Goal: Transaction & Acquisition: Purchase product/service

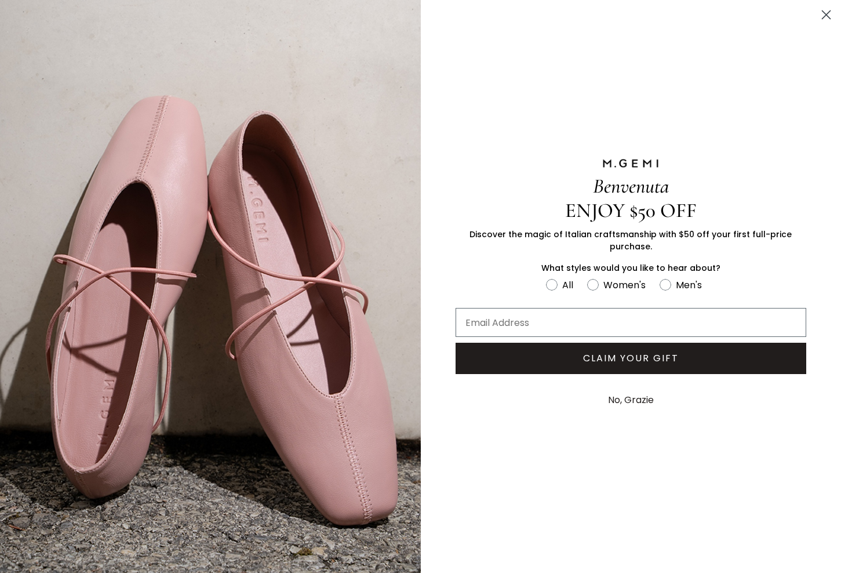
click at [823, 13] on circle "Close dialog" at bounding box center [826, 14] width 19 height 19
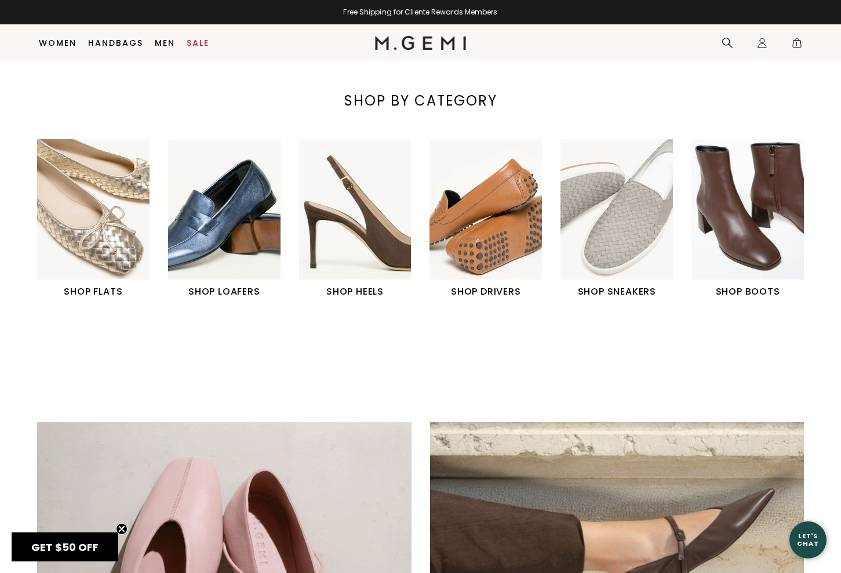
click at [348, 287] on h1 "SHOP HEELS" at bounding box center [355, 292] width 113 height 14
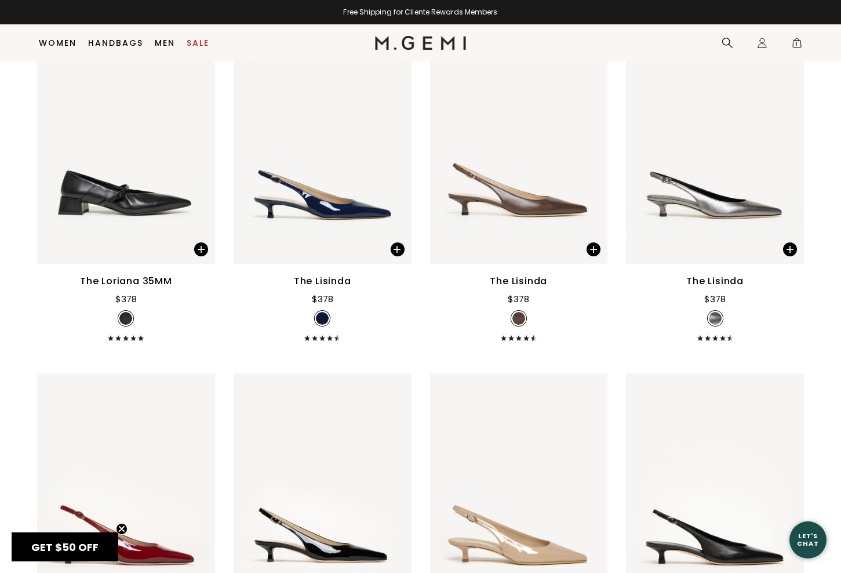
scroll to position [891, 0]
click at [529, 213] on img at bounding box center [519, 145] width 178 height 237
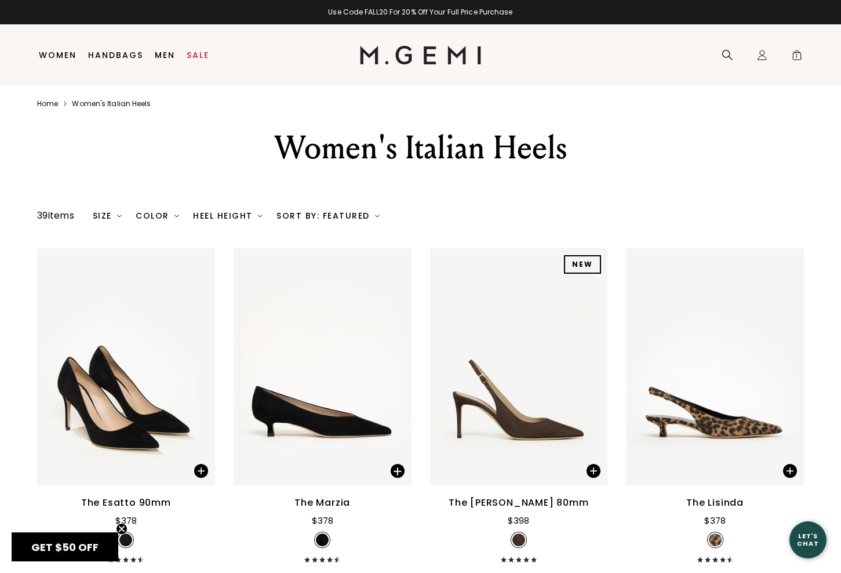
scroll to position [0, 0]
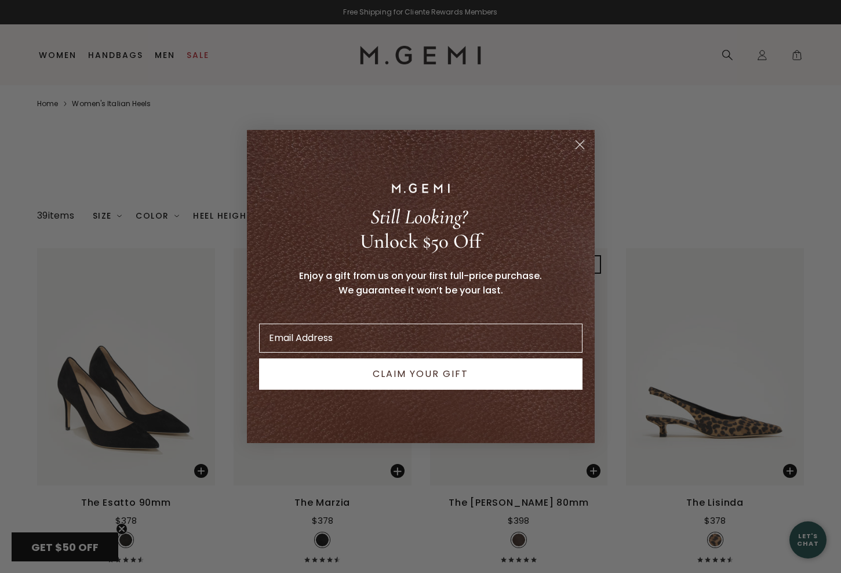
click at [579, 144] on circle "Close dialog" at bounding box center [579, 144] width 19 height 19
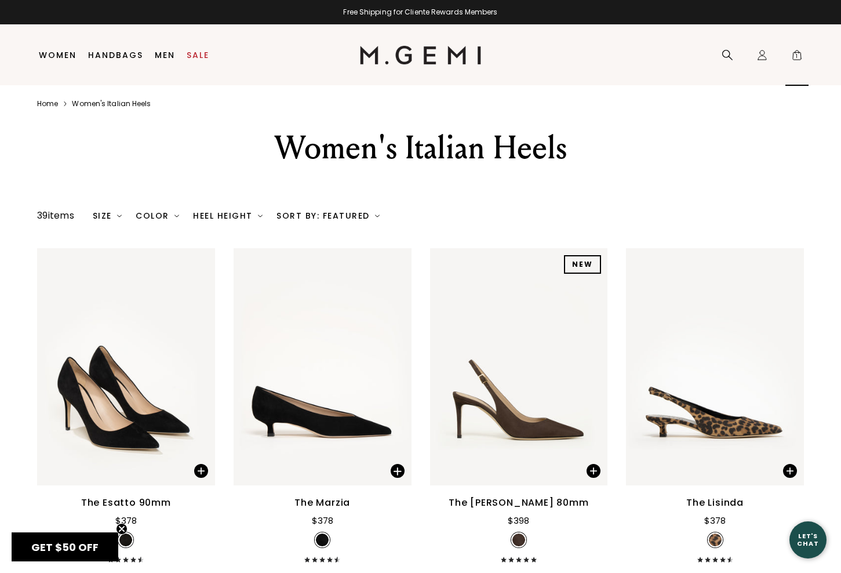
click at [799, 52] on span "1" at bounding box center [798, 58] width 12 height 12
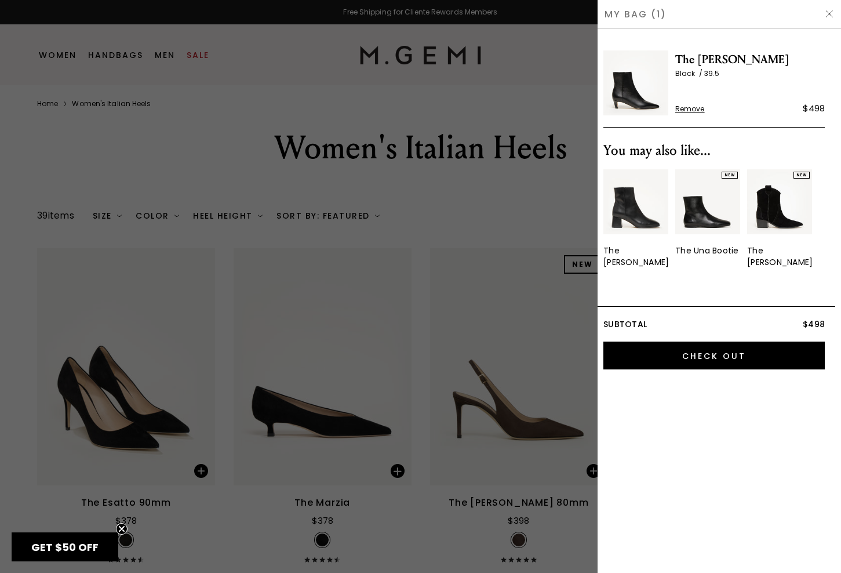
click at [623, 91] on img at bounding box center [636, 82] width 65 height 65
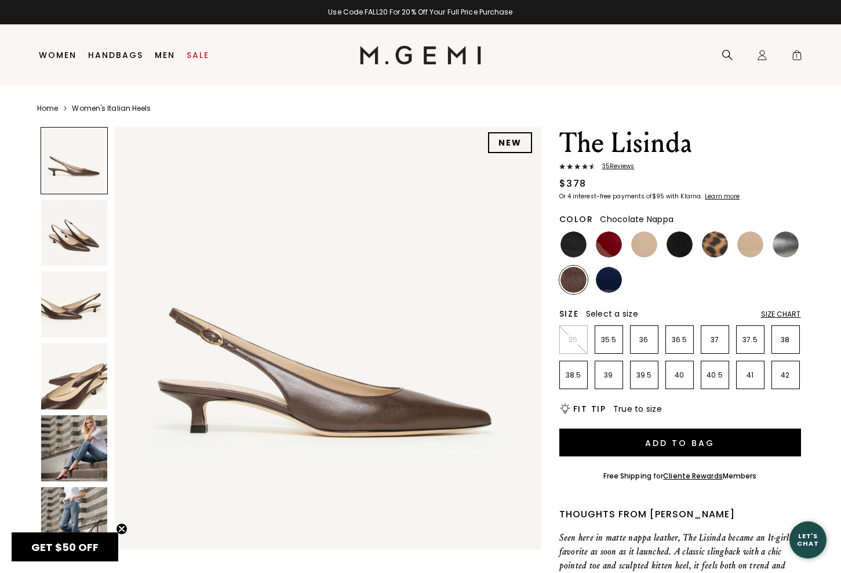
click at [78, 241] on img at bounding box center [74, 232] width 66 height 66
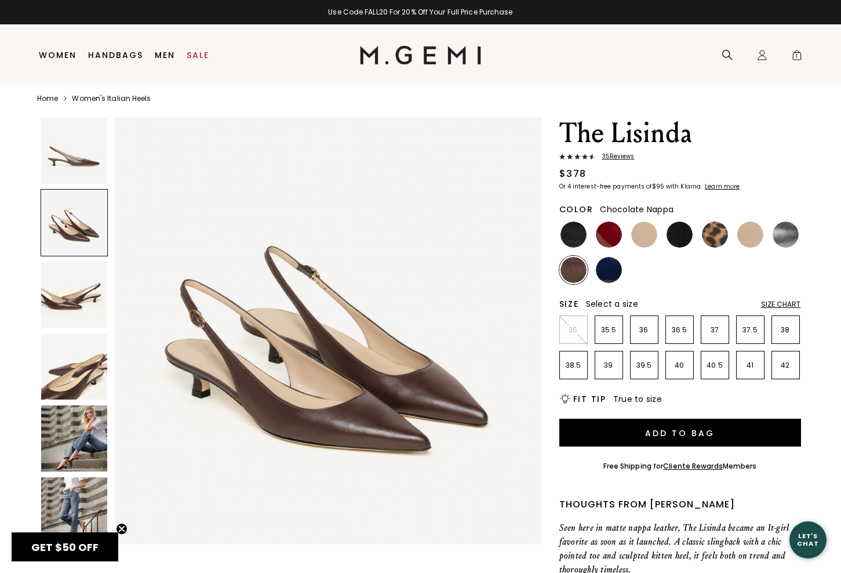
scroll to position [7, 0]
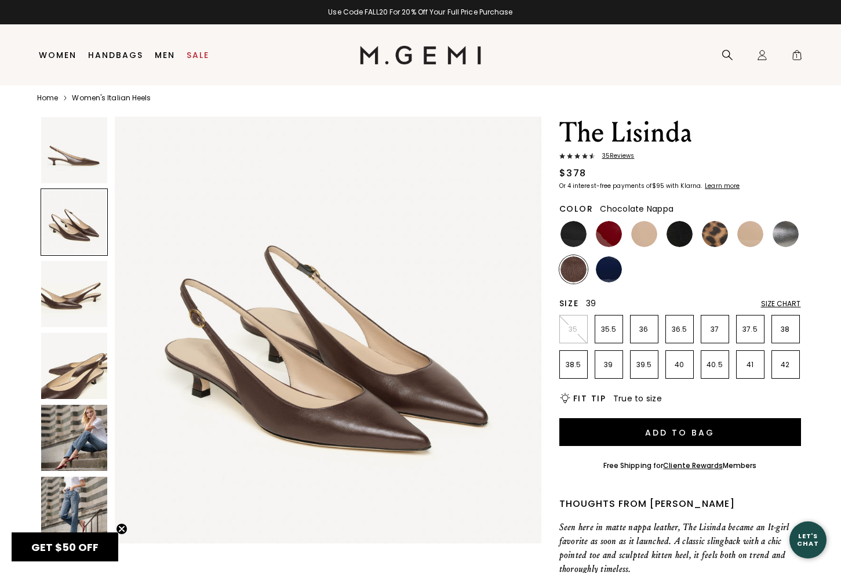
click at [613, 368] on p "39" at bounding box center [609, 364] width 27 height 9
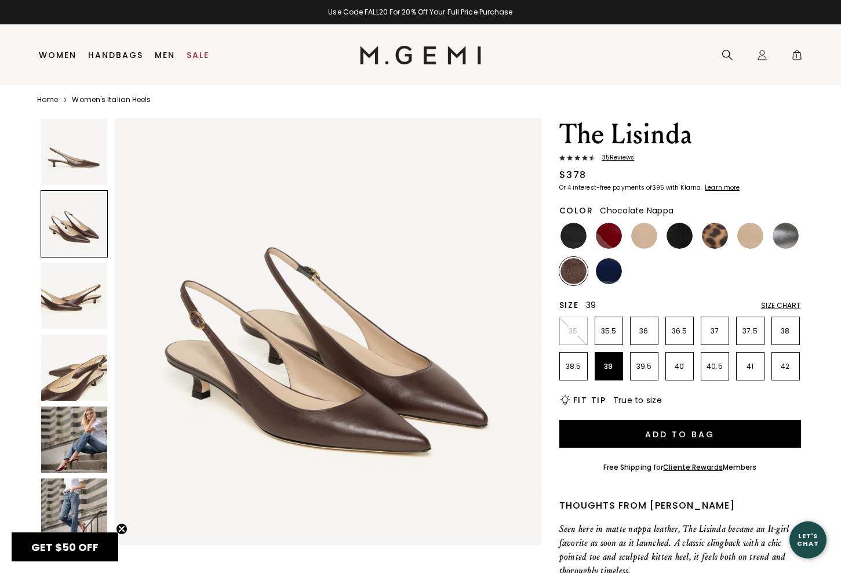
scroll to position [9, 0]
click at [647, 365] on p "39.5" at bounding box center [644, 366] width 27 height 9
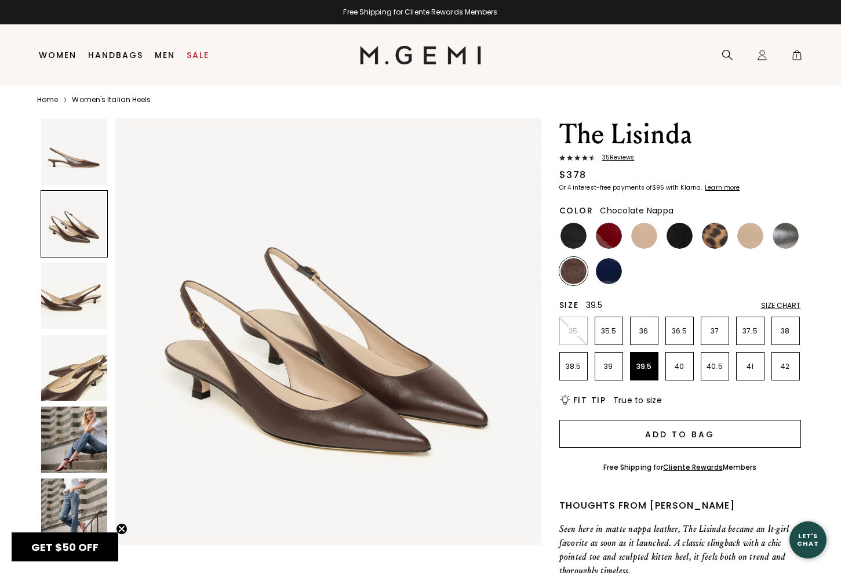
click at [699, 437] on button "Add to Bag" at bounding box center [681, 434] width 242 height 28
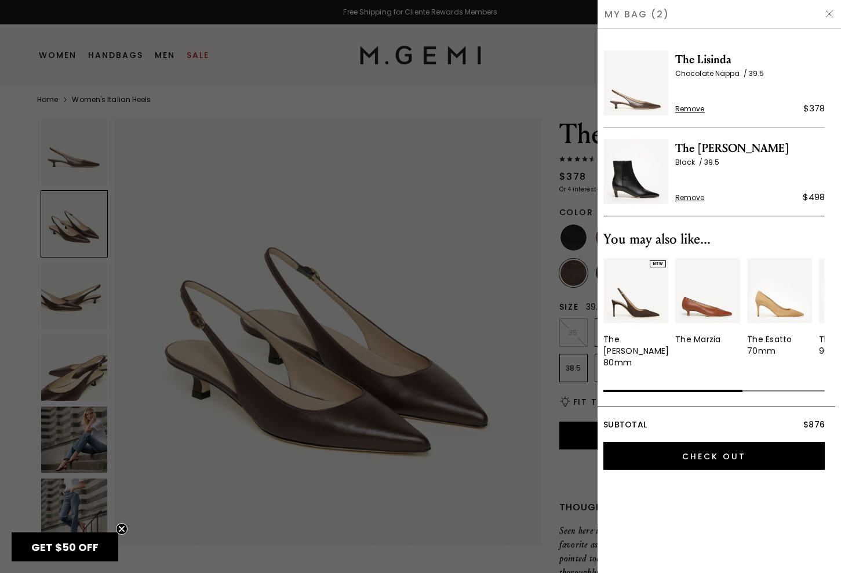
scroll to position [0, 1]
click at [412, 190] on div at bounding box center [420, 286] width 841 height 573
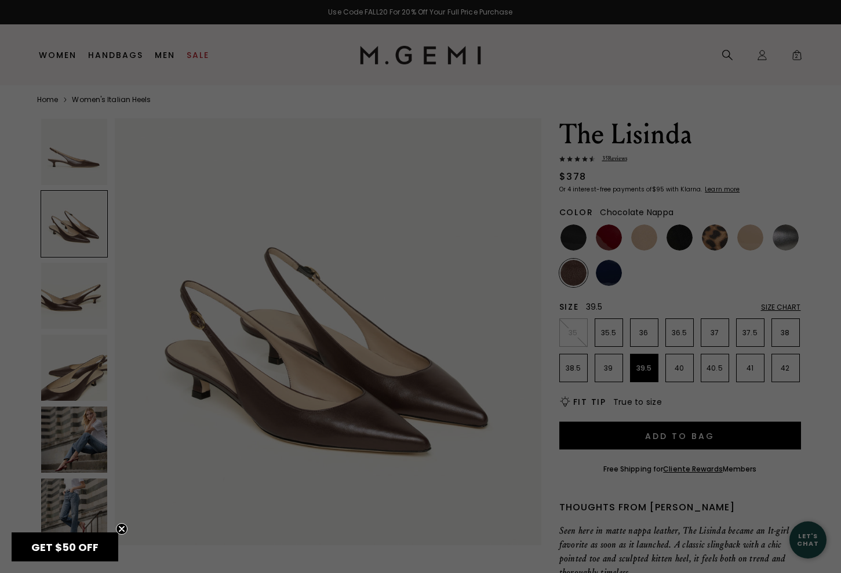
scroll to position [9, 0]
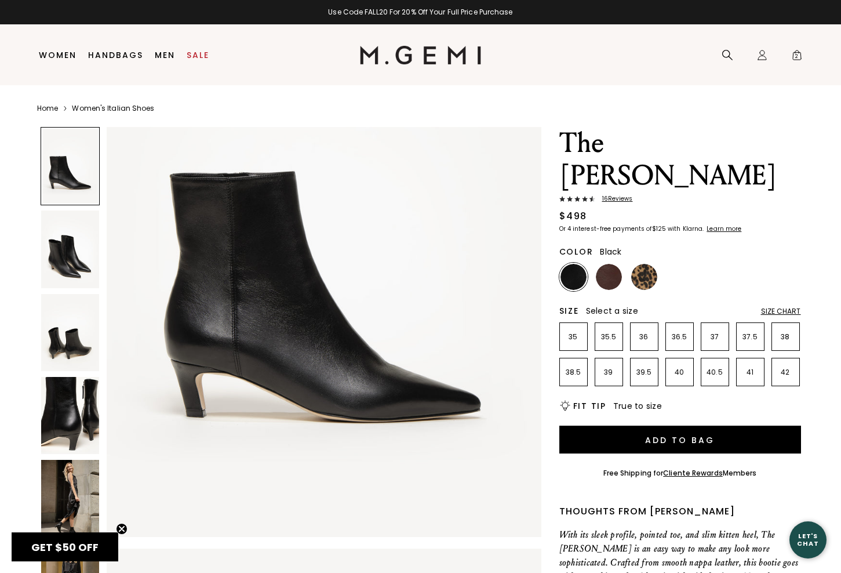
scroll to position [167, 0]
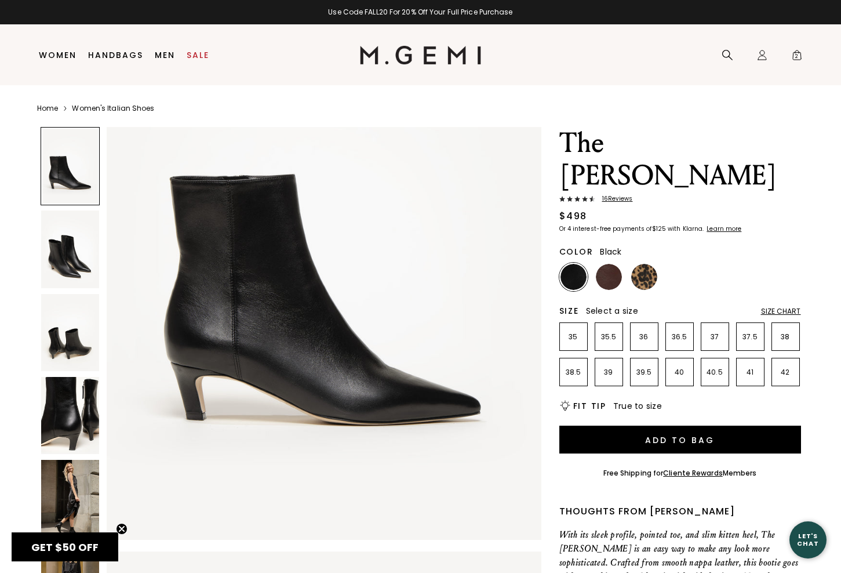
click at [72, 263] on img at bounding box center [70, 249] width 58 height 77
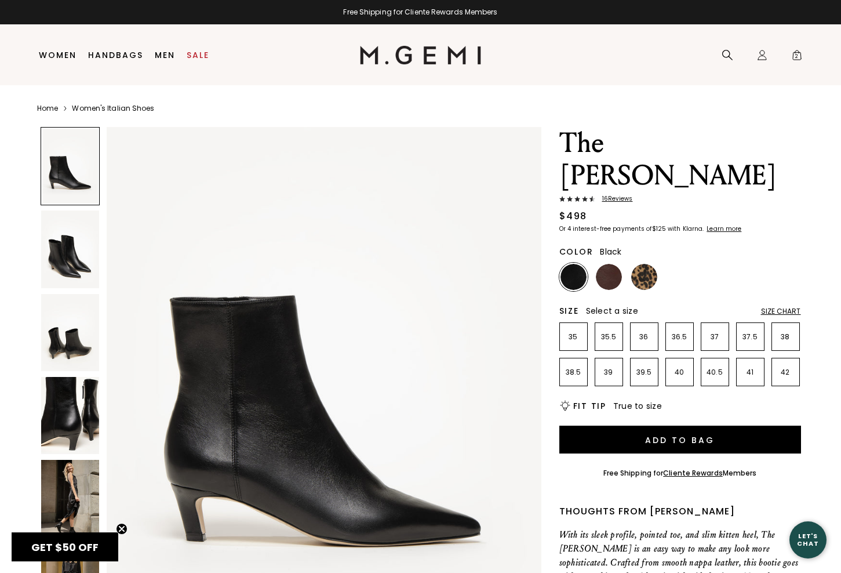
scroll to position [44, 0]
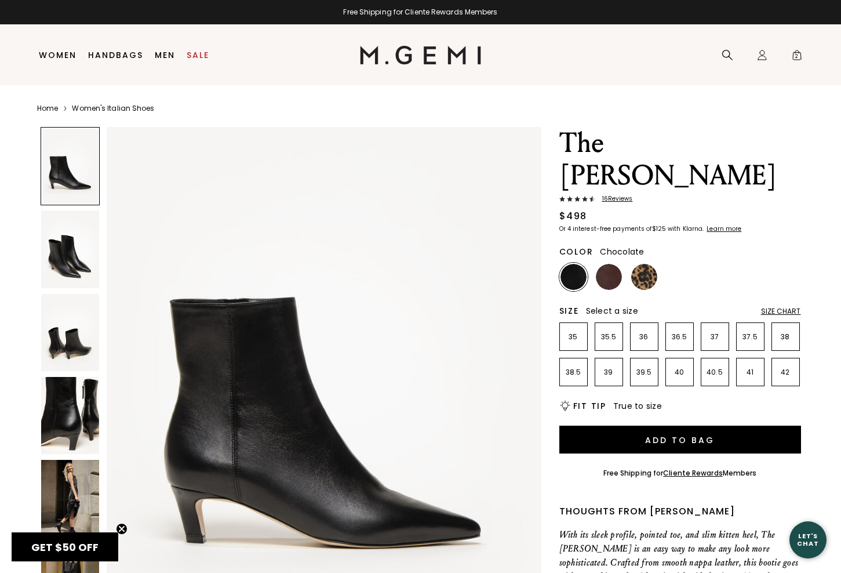
click at [608, 264] on img at bounding box center [609, 277] width 26 height 26
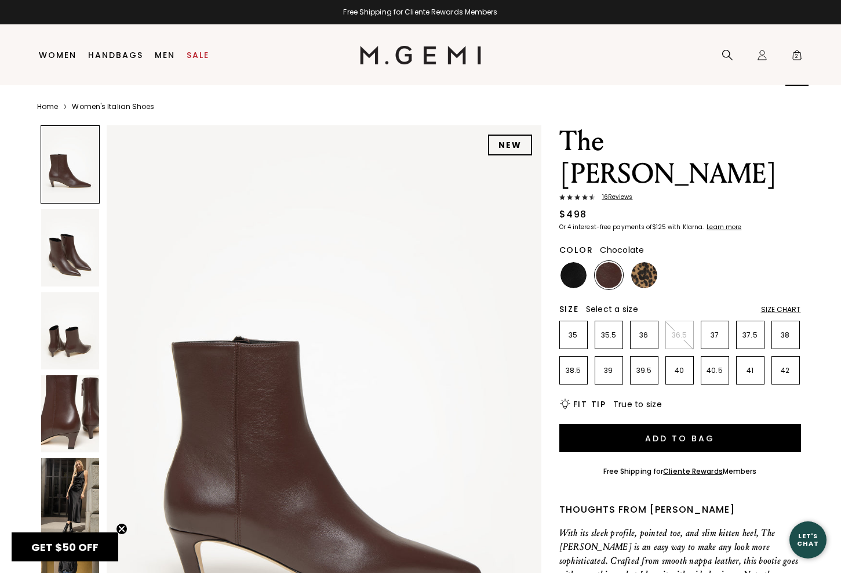
click at [796, 53] on span "2" at bounding box center [798, 58] width 12 height 12
